Goal: Find specific page/section

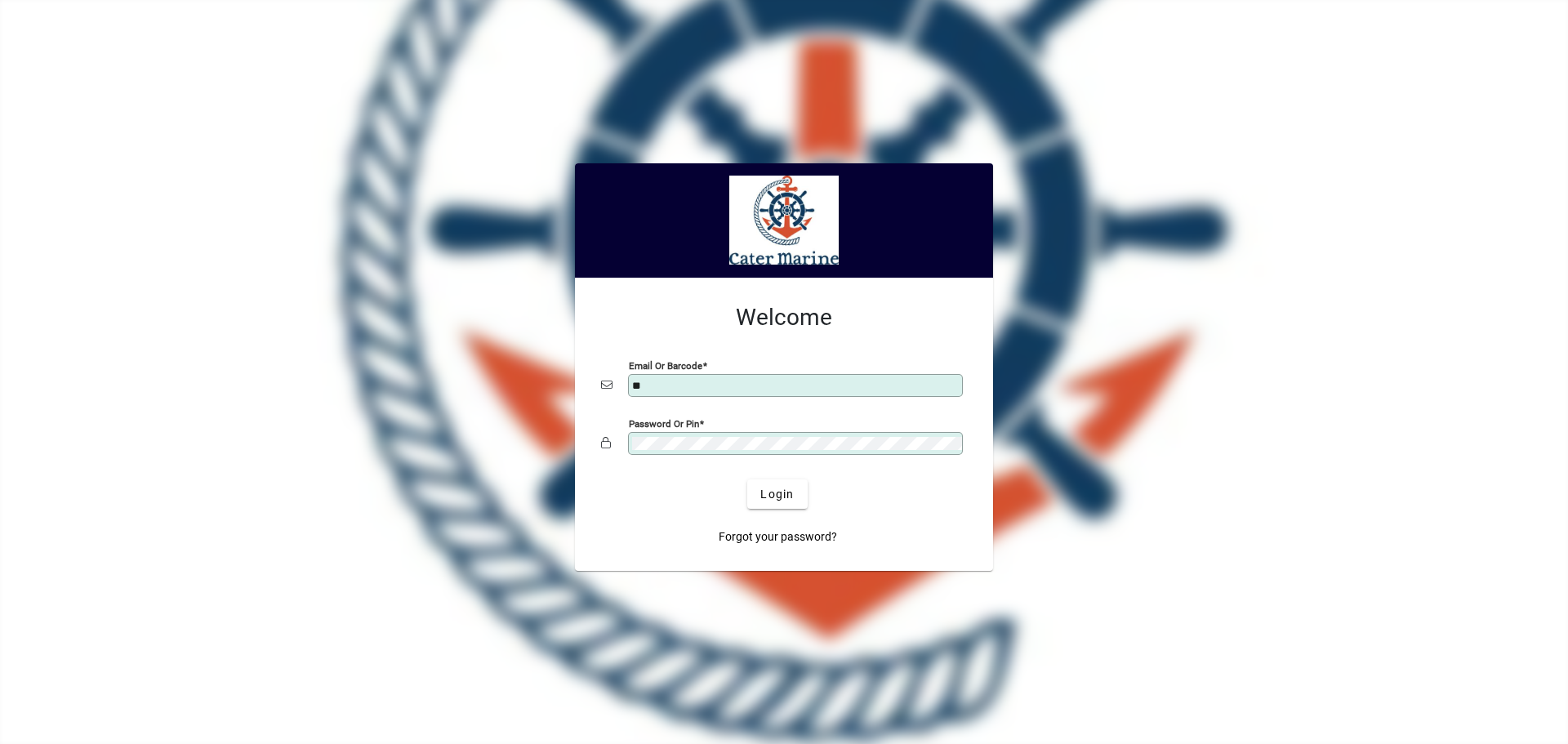
type input "**********"
click at [747, 480] on button "Login" at bounding box center [777, 494] width 60 height 30
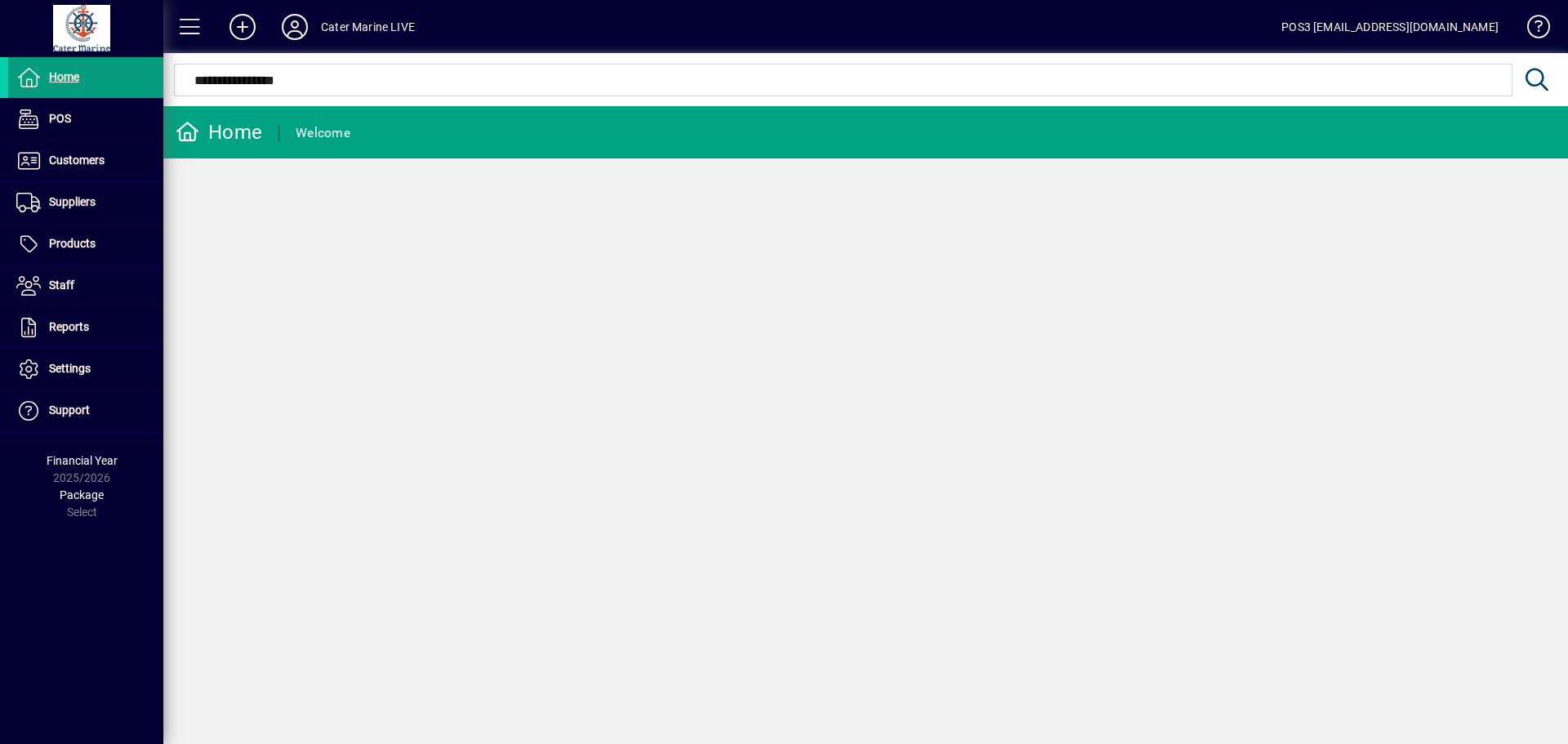
type input "**********"
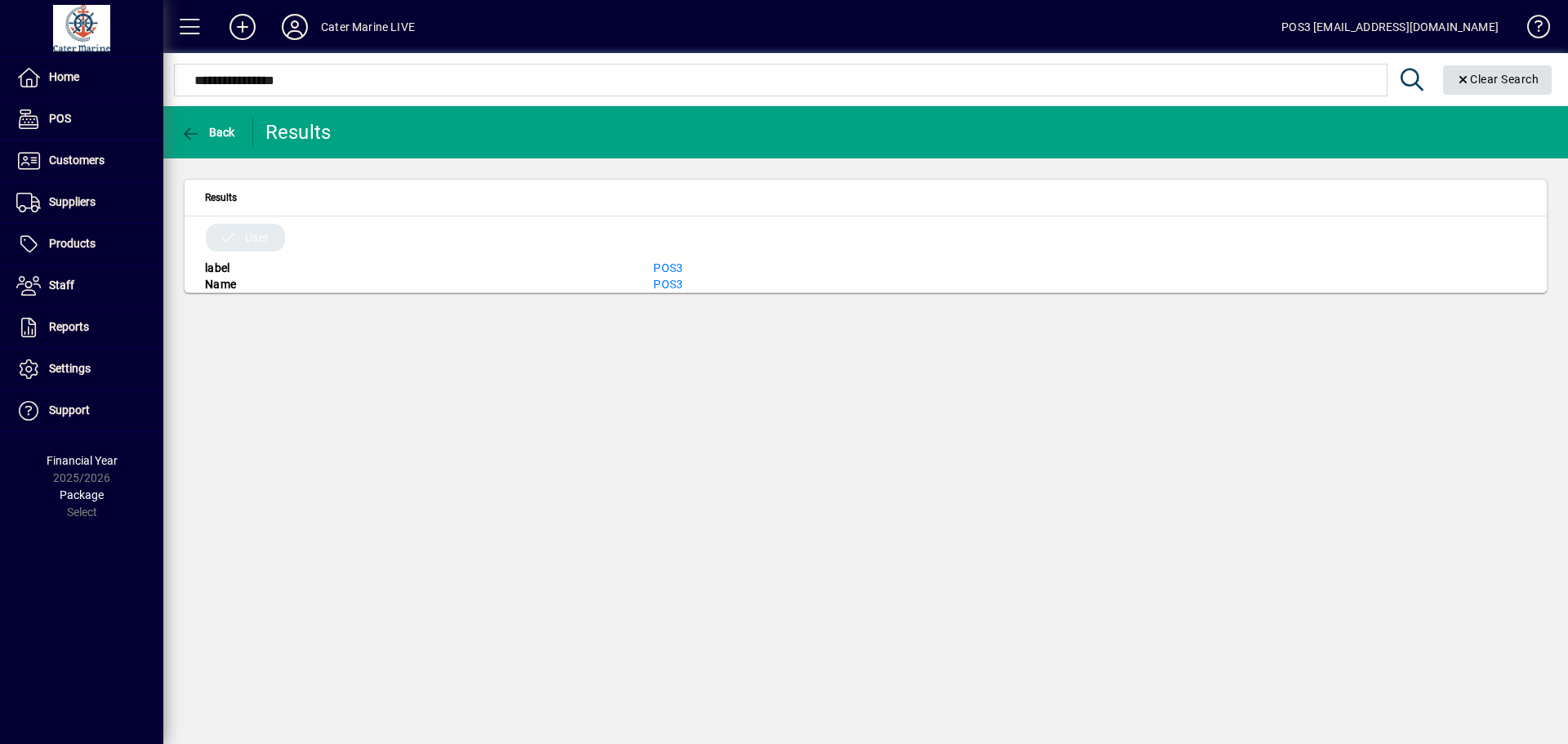
click at [1505, 85] on span "Clear Search" at bounding box center [1497, 79] width 83 height 13
